Goal: Task Accomplishment & Management: Use online tool/utility

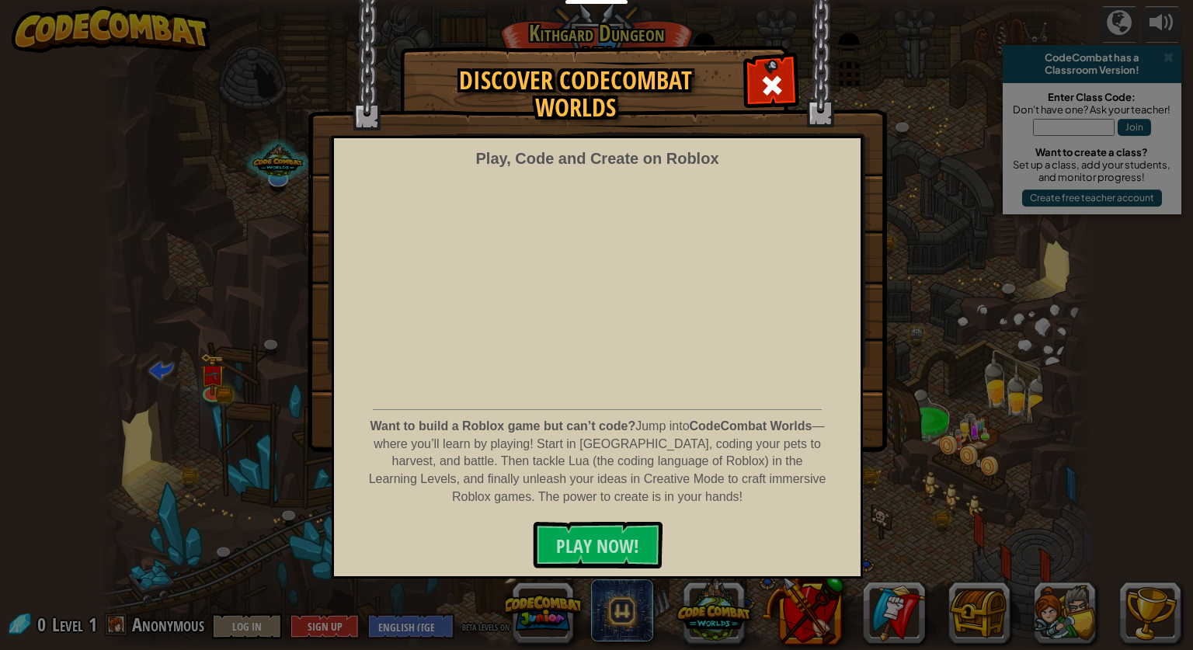
click at [305, 269] on div "Discover CodeCombat Worlds Play, Code and Create on Roblox Want to build a Robl…" at bounding box center [596, 249] width 1193 height 404
click at [769, 81] on span at bounding box center [771, 85] width 25 height 25
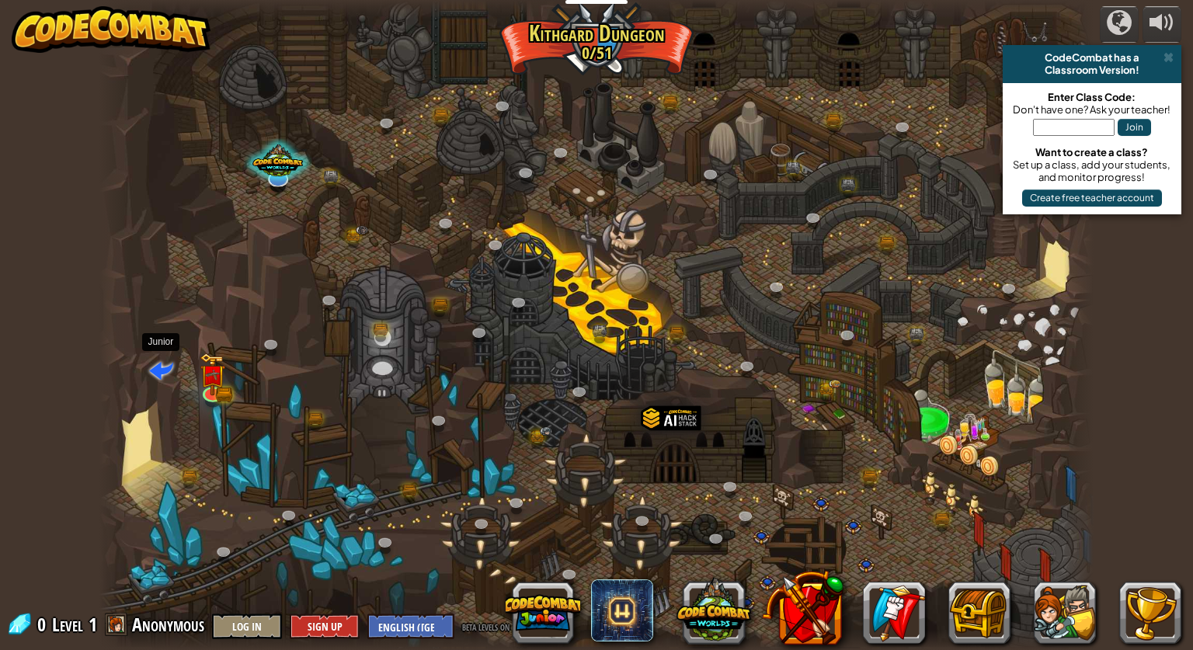
click at [154, 366] on span at bounding box center [161, 369] width 24 height 24
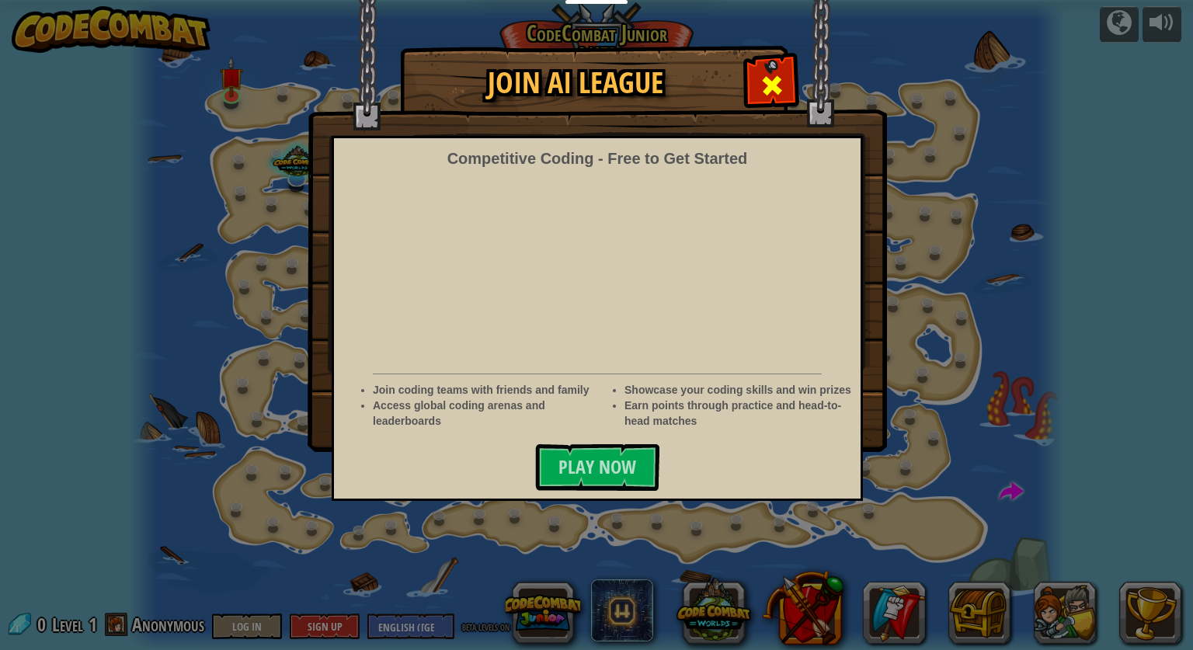
click at [762, 75] on span at bounding box center [771, 85] width 25 height 25
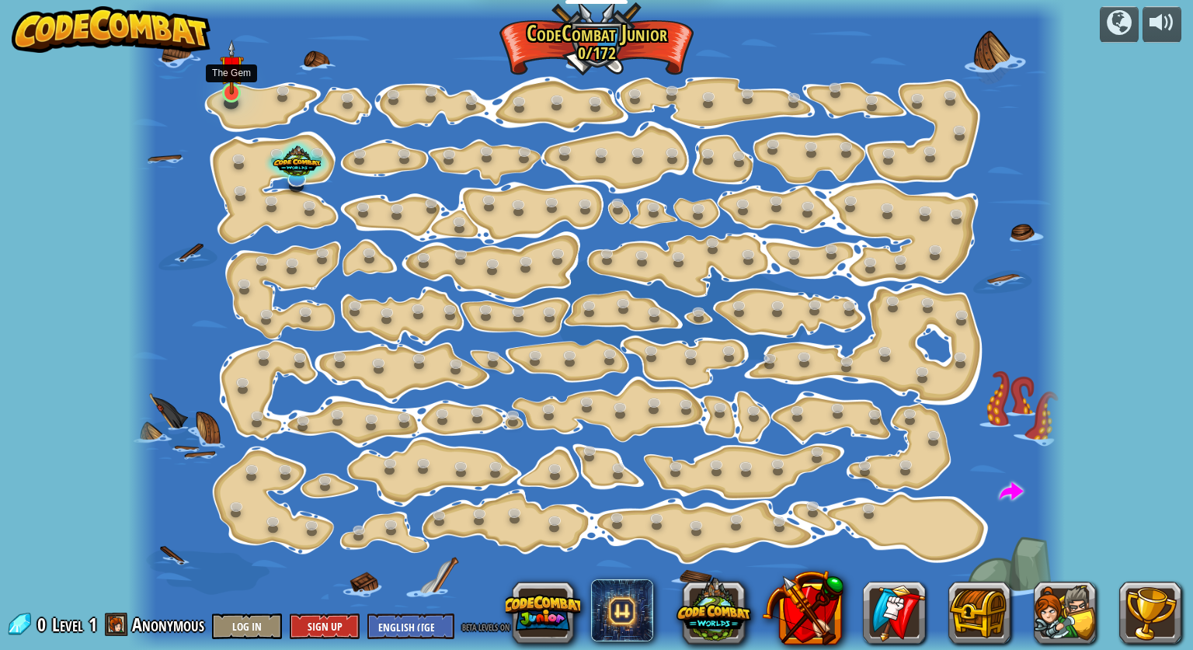
click at [229, 92] on img at bounding box center [232, 67] width 24 height 55
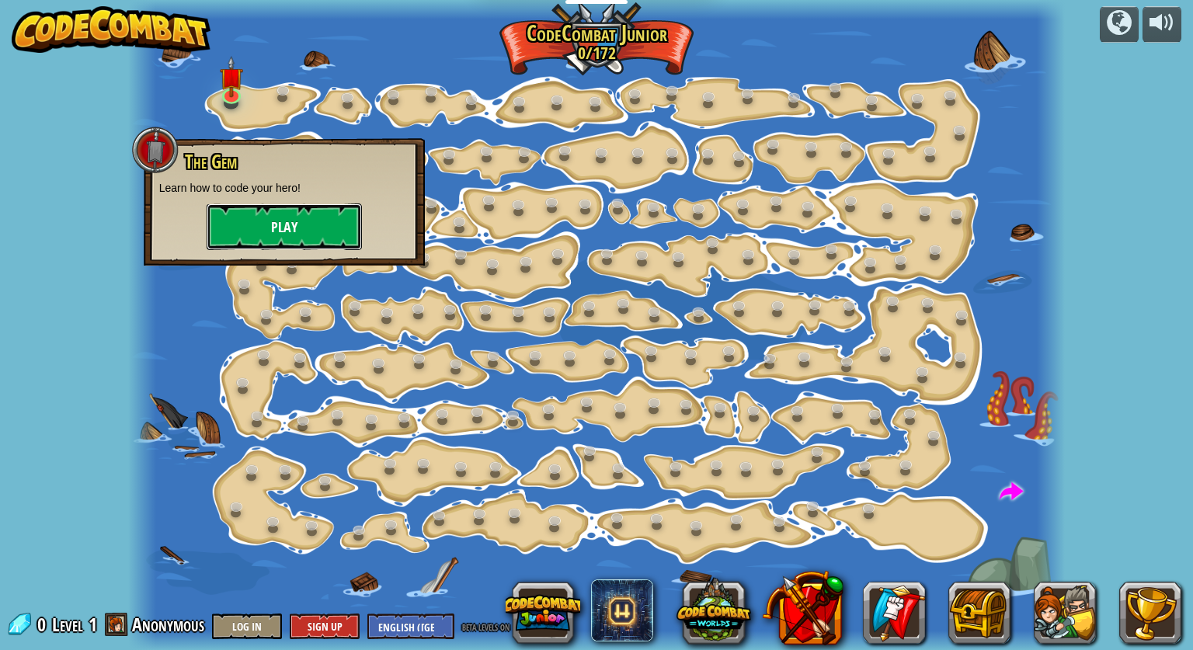
click at [295, 222] on button "Play" at bounding box center [284, 226] width 155 height 47
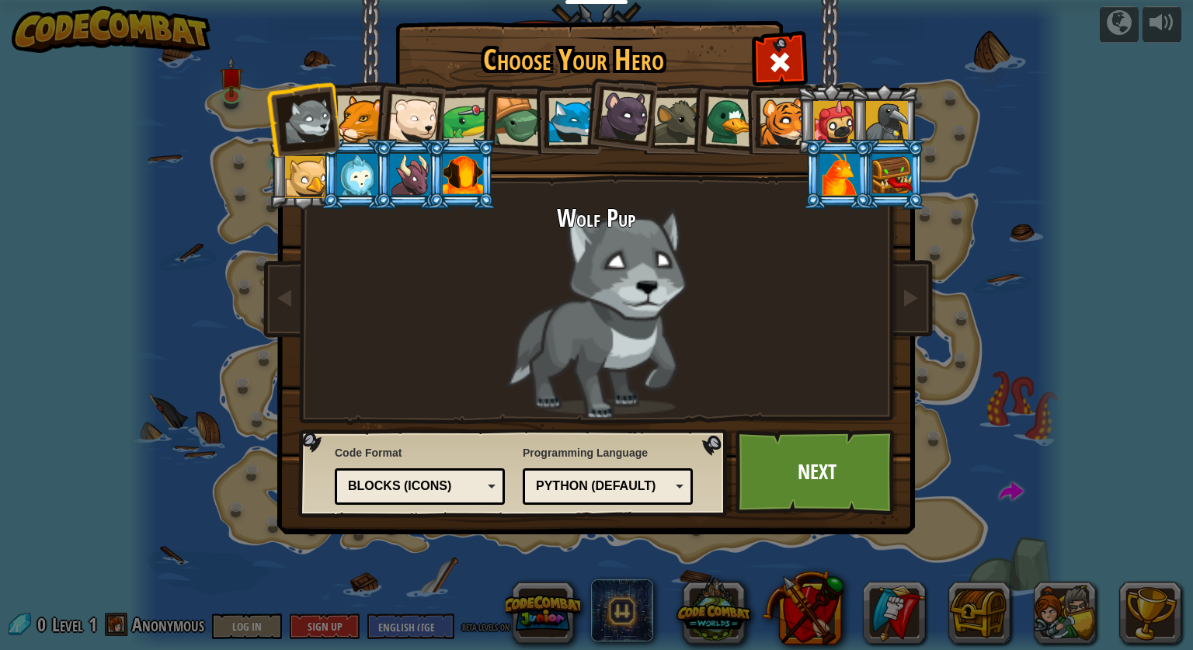
click at [361, 117] on div at bounding box center [360, 118] width 47 height 47
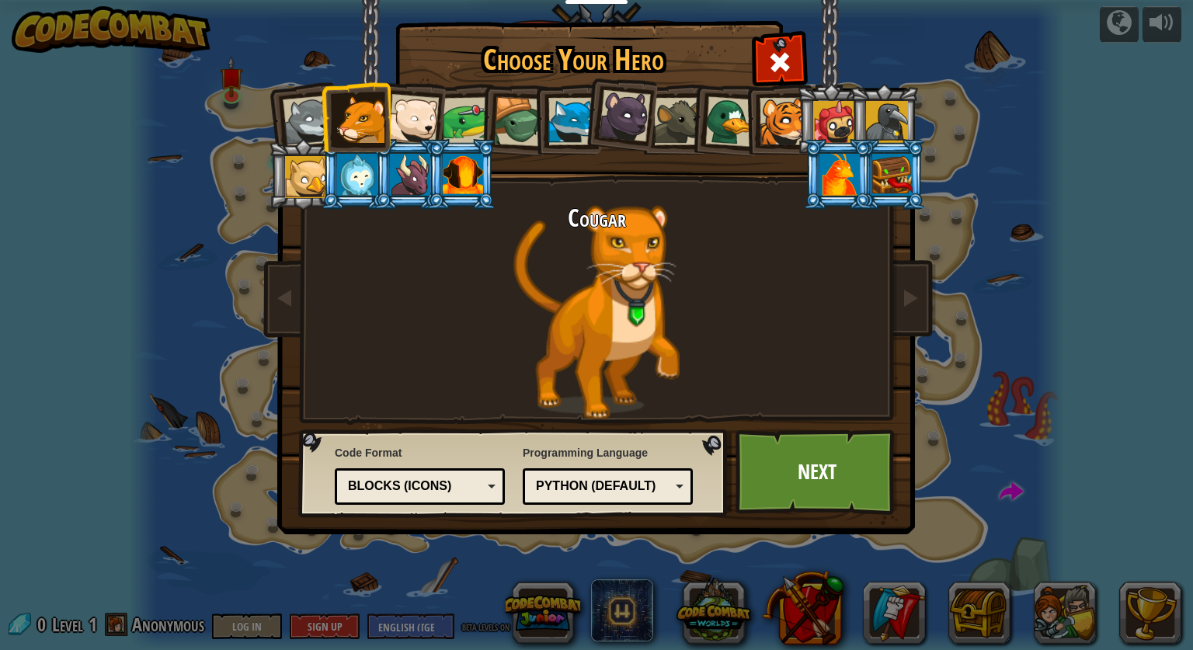
click at [511, 115] on div at bounding box center [519, 122] width 50 height 50
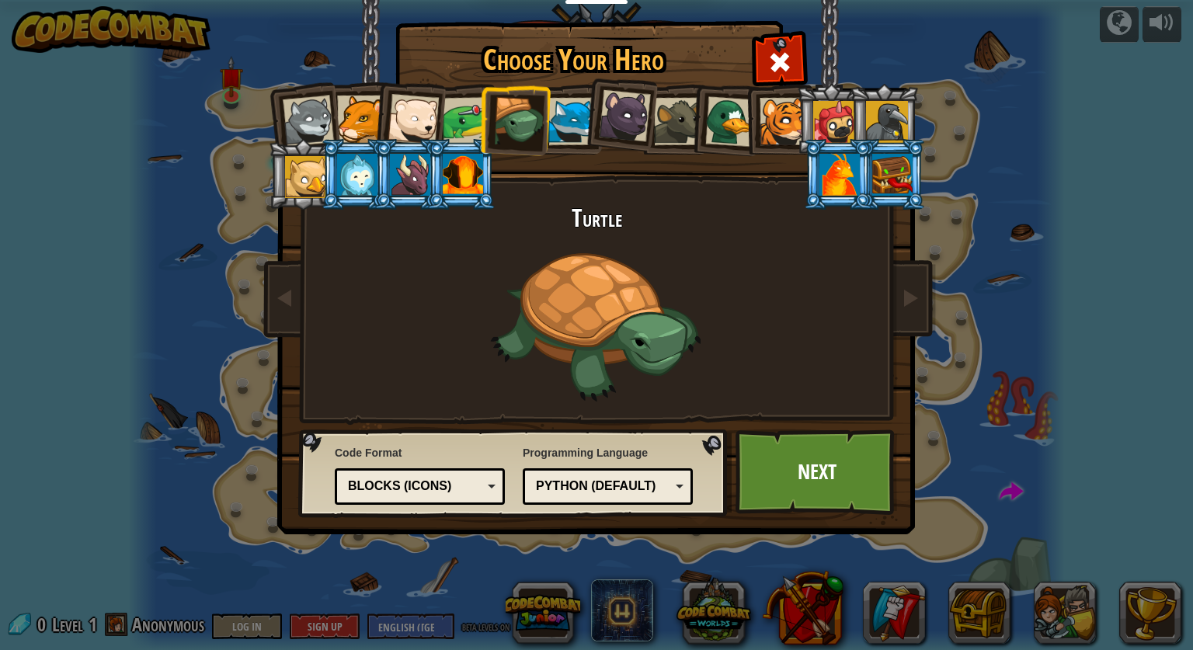
click at [370, 112] on div at bounding box center [360, 118] width 47 height 47
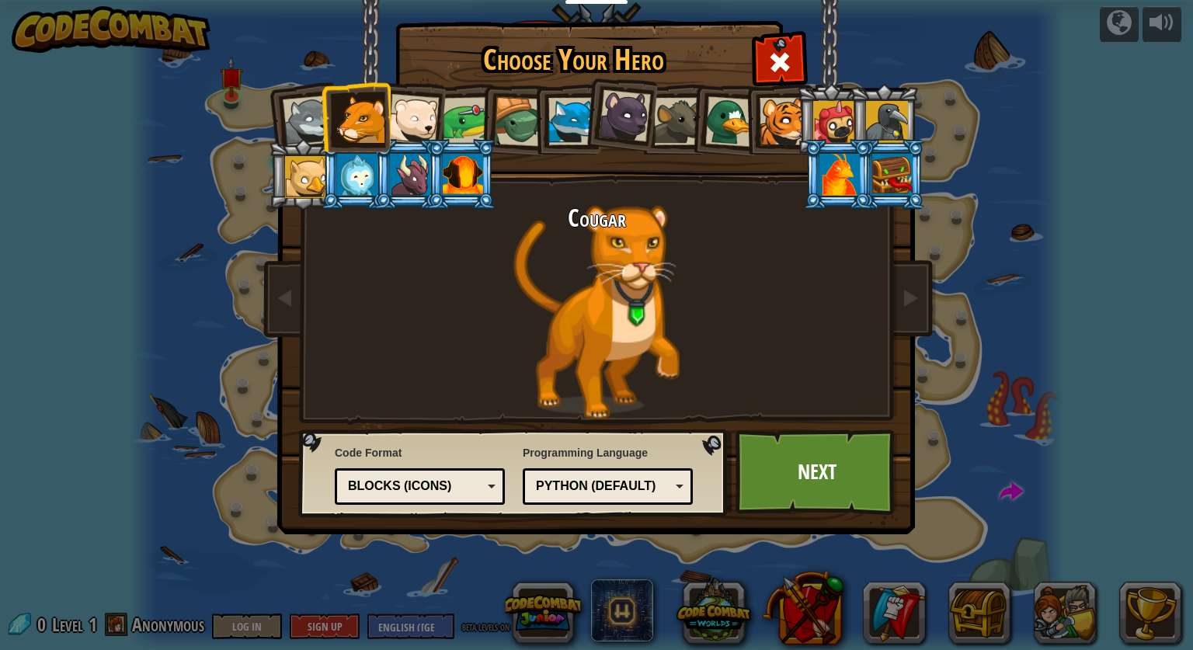
click at [397, 110] on div at bounding box center [412, 119] width 51 height 51
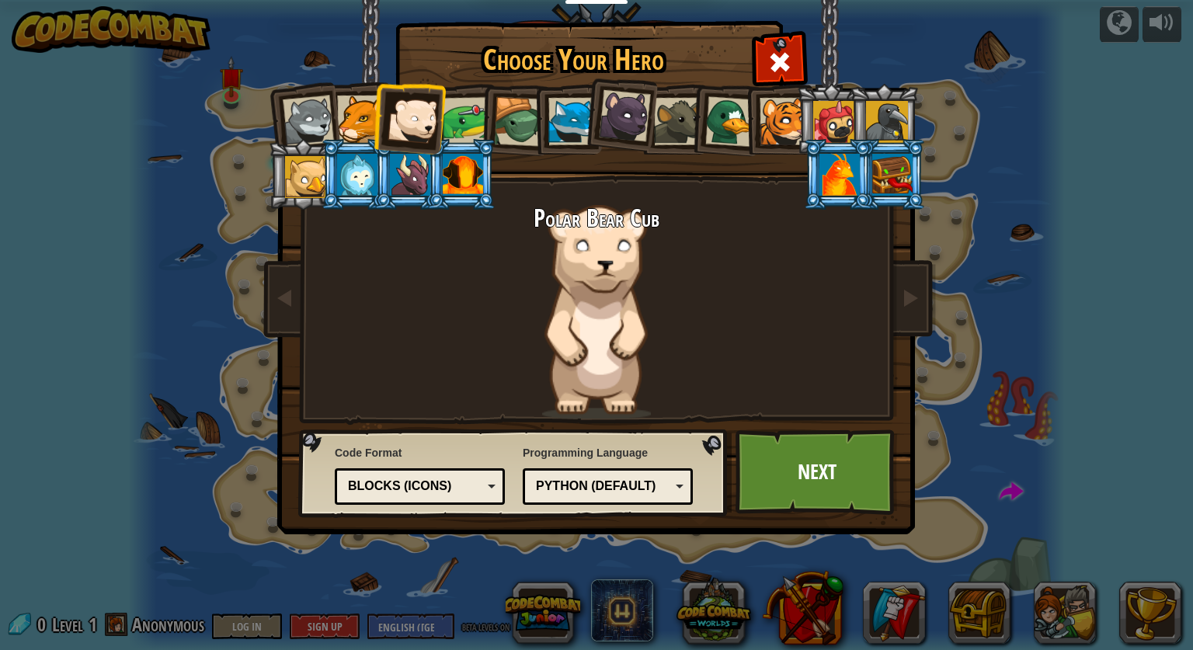
click at [374, 113] on li at bounding box center [408, 116] width 76 height 76
click at [363, 116] on div at bounding box center [360, 118] width 47 height 47
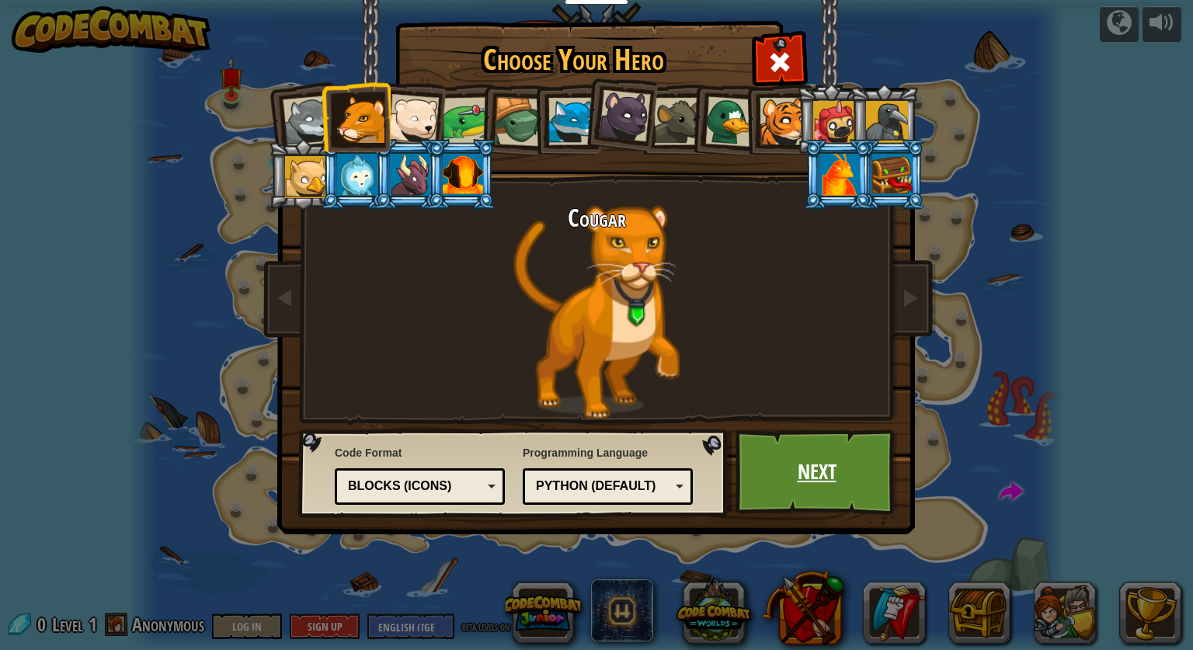
click at [810, 474] on link "Next" at bounding box center [816, 471] width 162 height 85
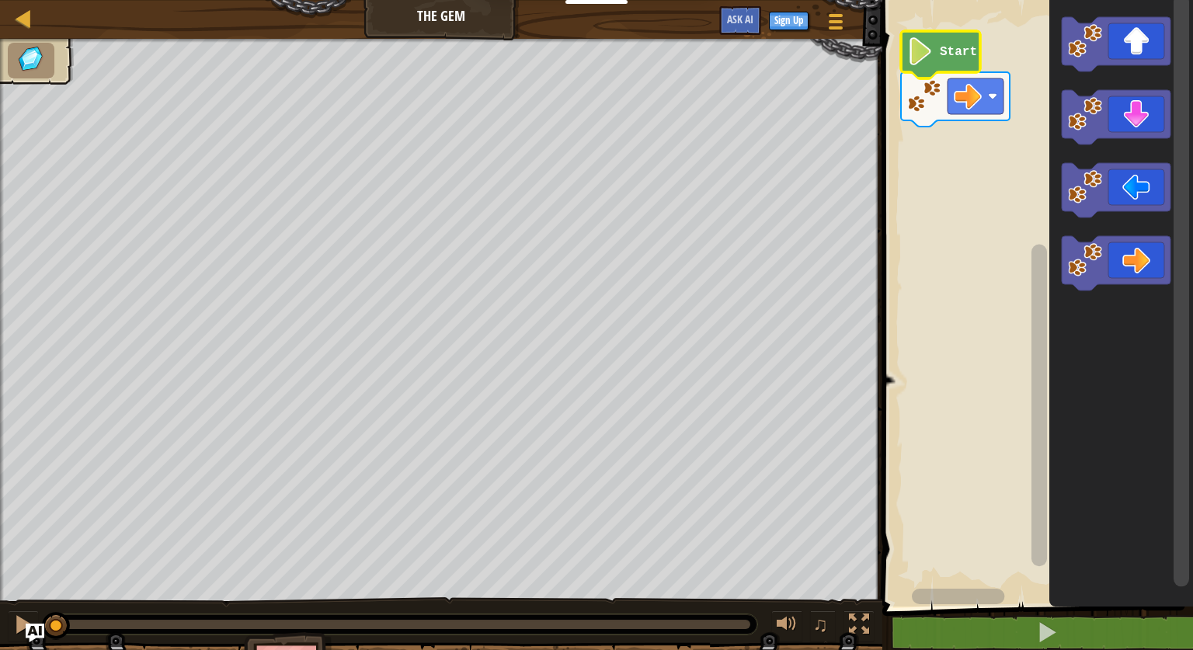
click at [931, 65] on image "Blockly Workspace" at bounding box center [920, 51] width 26 height 28
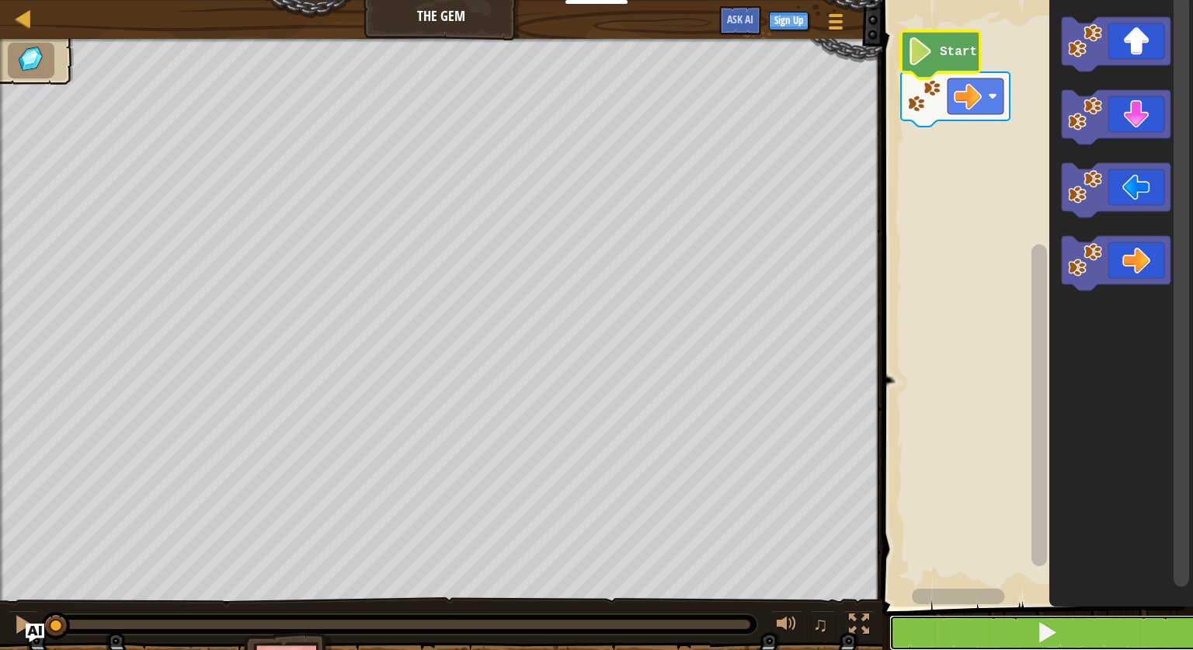
click at [957, 618] on button at bounding box center [1046, 633] width 315 height 36
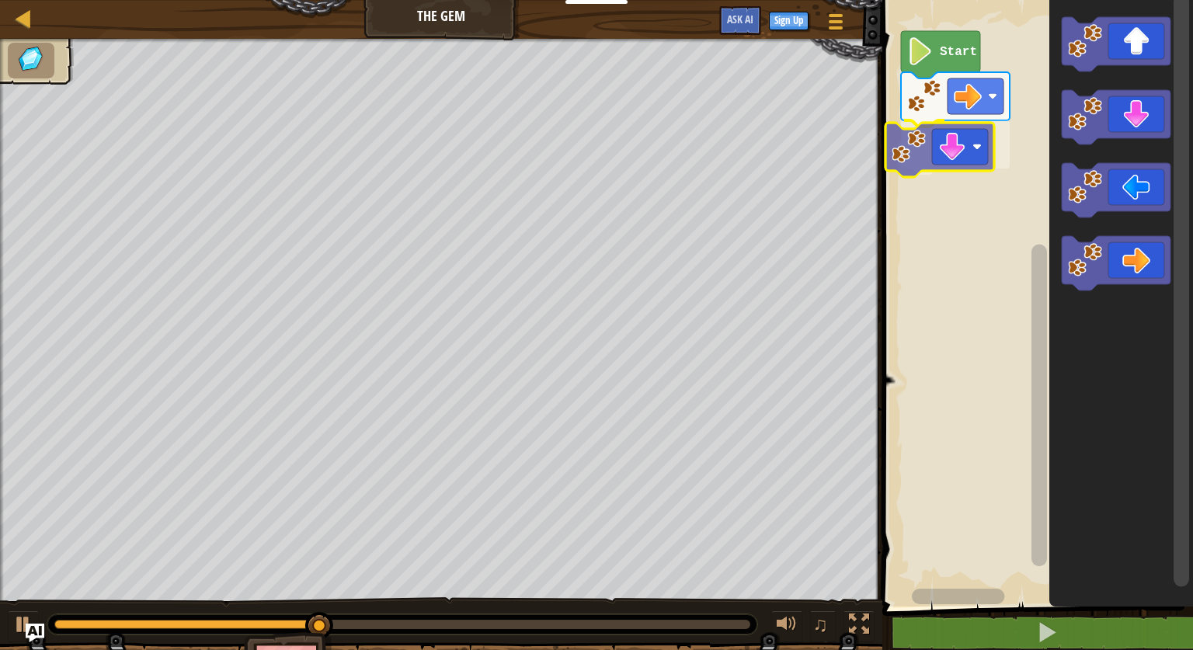
click at [898, 155] on div "Start" at bounding box center [1034, 299] width 315 height 614
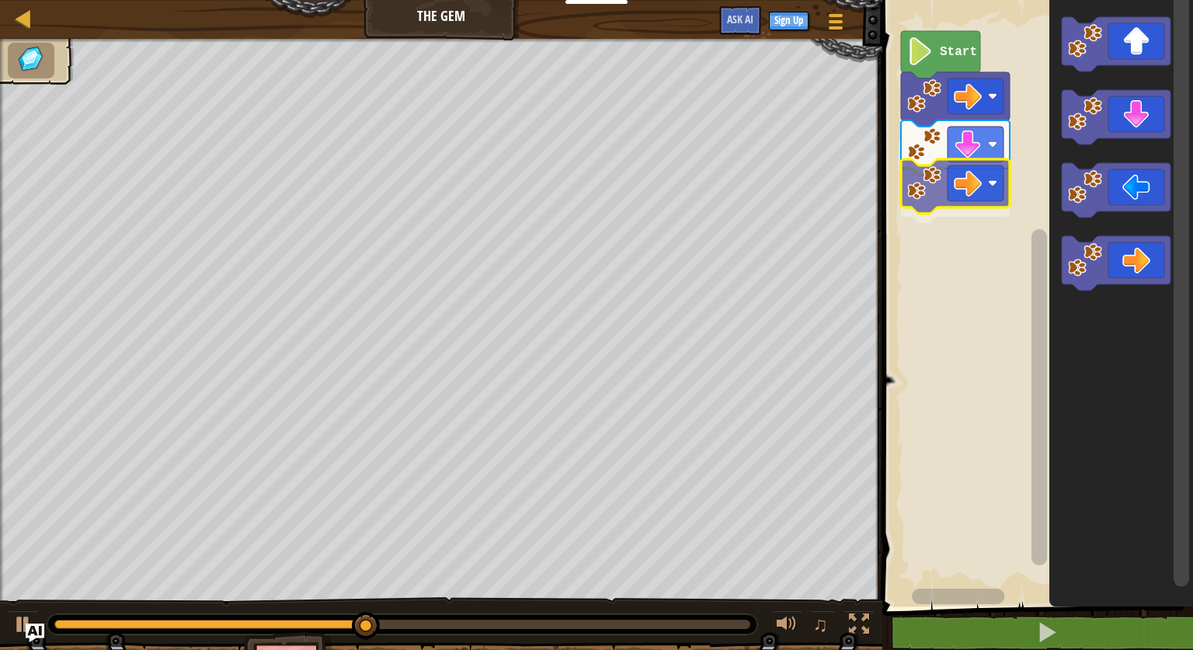
click at [908, 191] on div "Start" at bounding box center [1034, 299] width 315 height 614
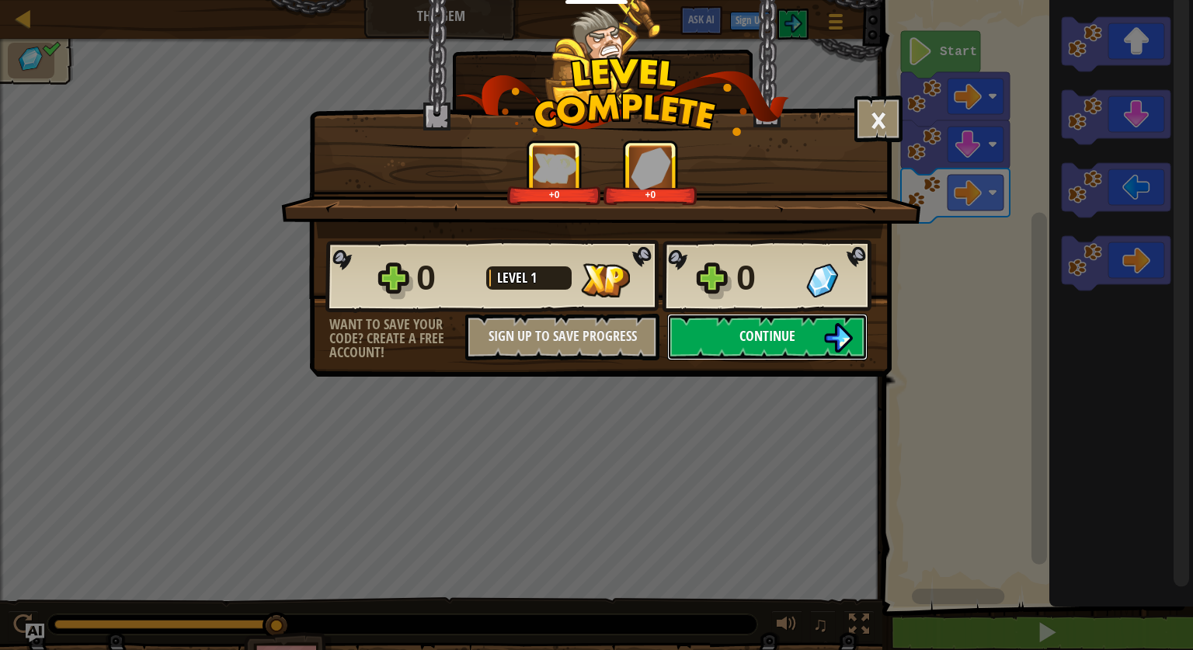
click at [792, 347] on button "Continue" at bounding box center [767, 337] width 200 height 47
